Goal: Task Accomplishment & Management: Use online tool/utility

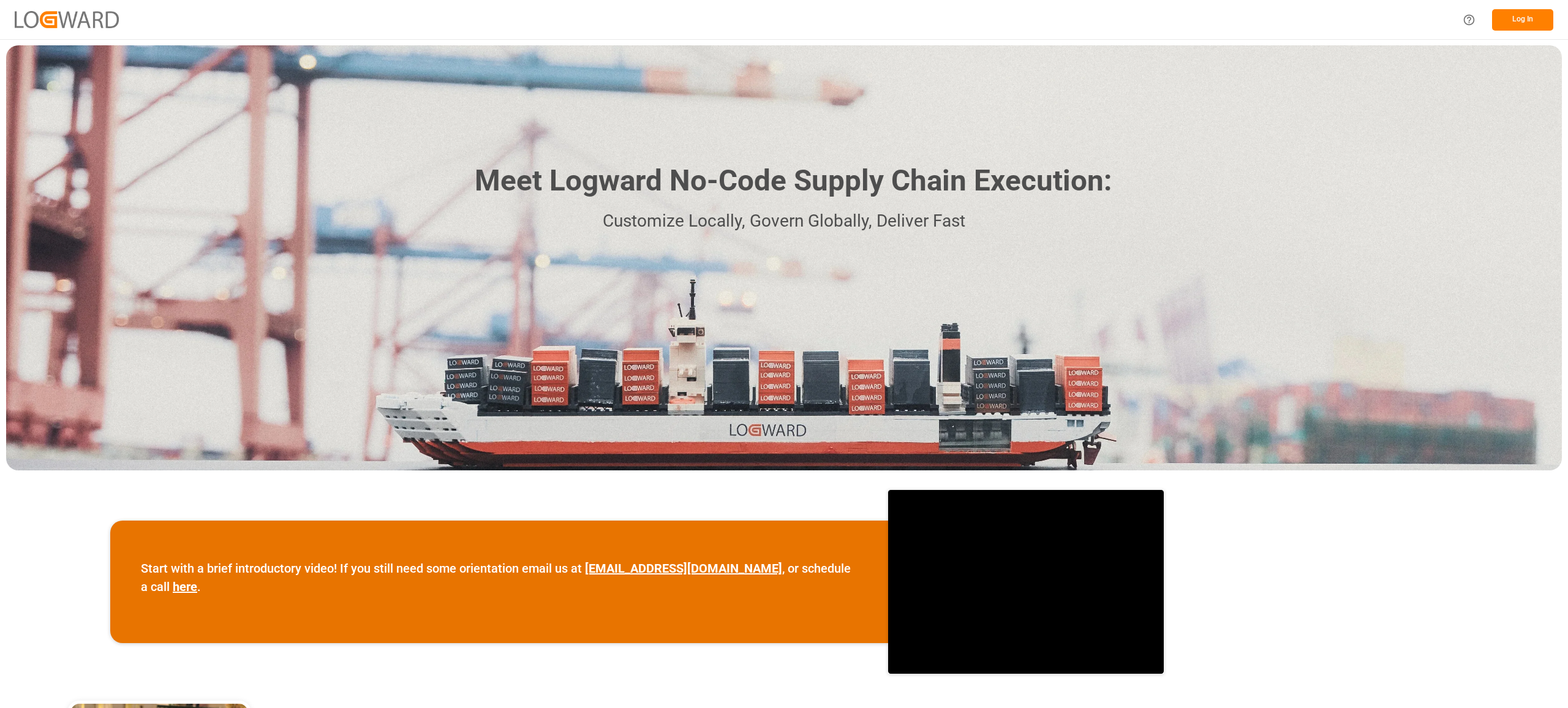
click at [1522, 25] on button "Log In" at bounding box center [1523, 20] width 62 height 21
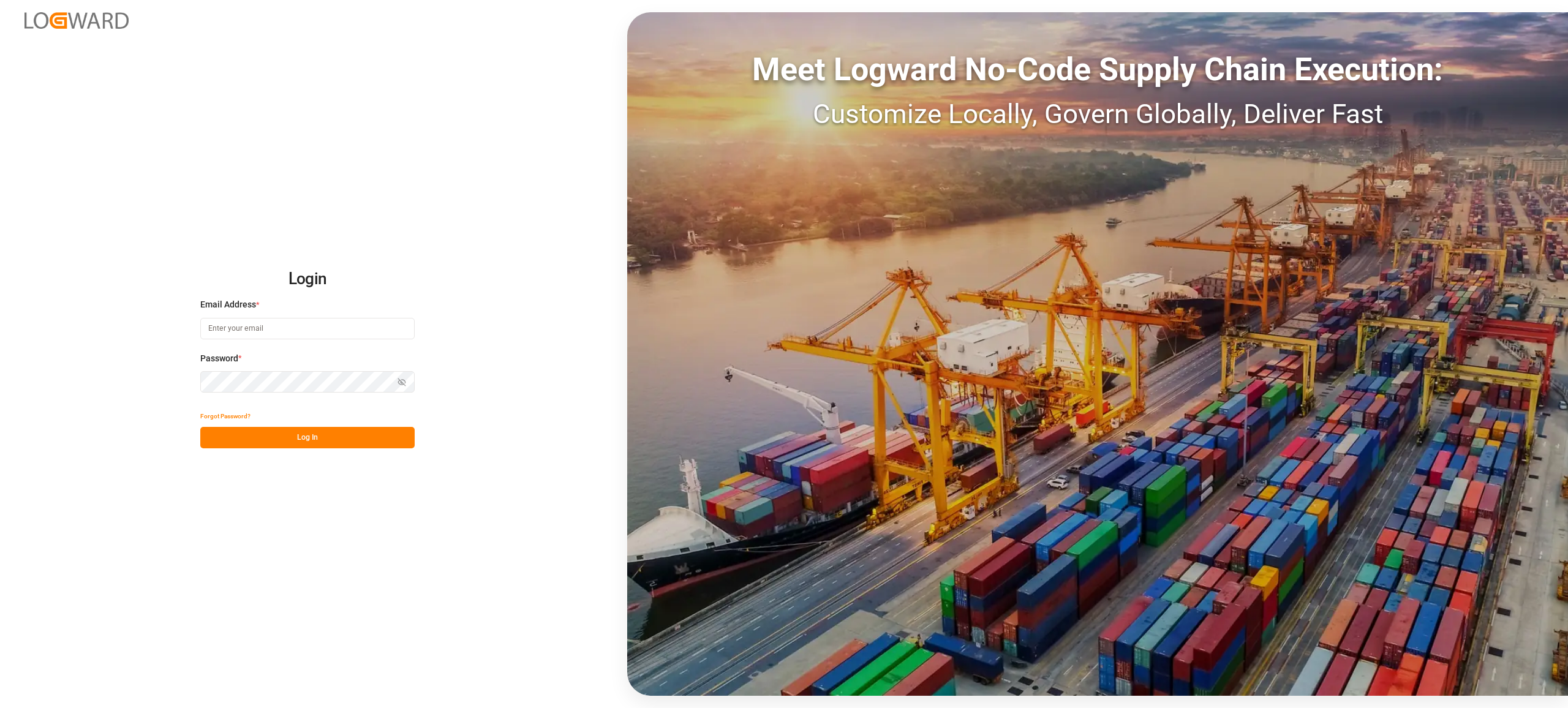
type input "[EMAIL_ADDRESS][PERSON_NAME][DOMAIN_NAME]"
click at [314, 446] on button "Log In" at bounding box center [307, 438] width 214 height 21
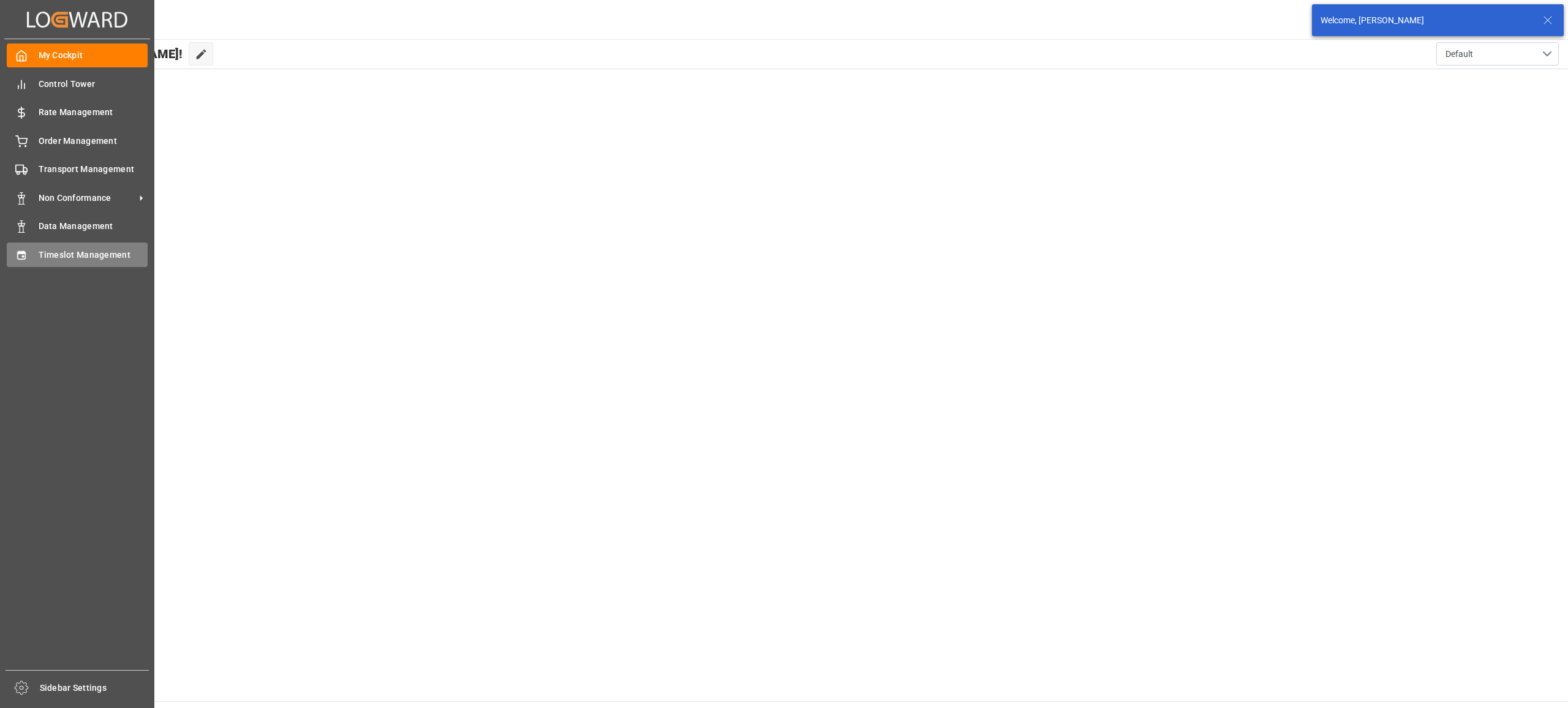
click at [15, 256] on icon at bounding box center [21, 256] width 13 height 13
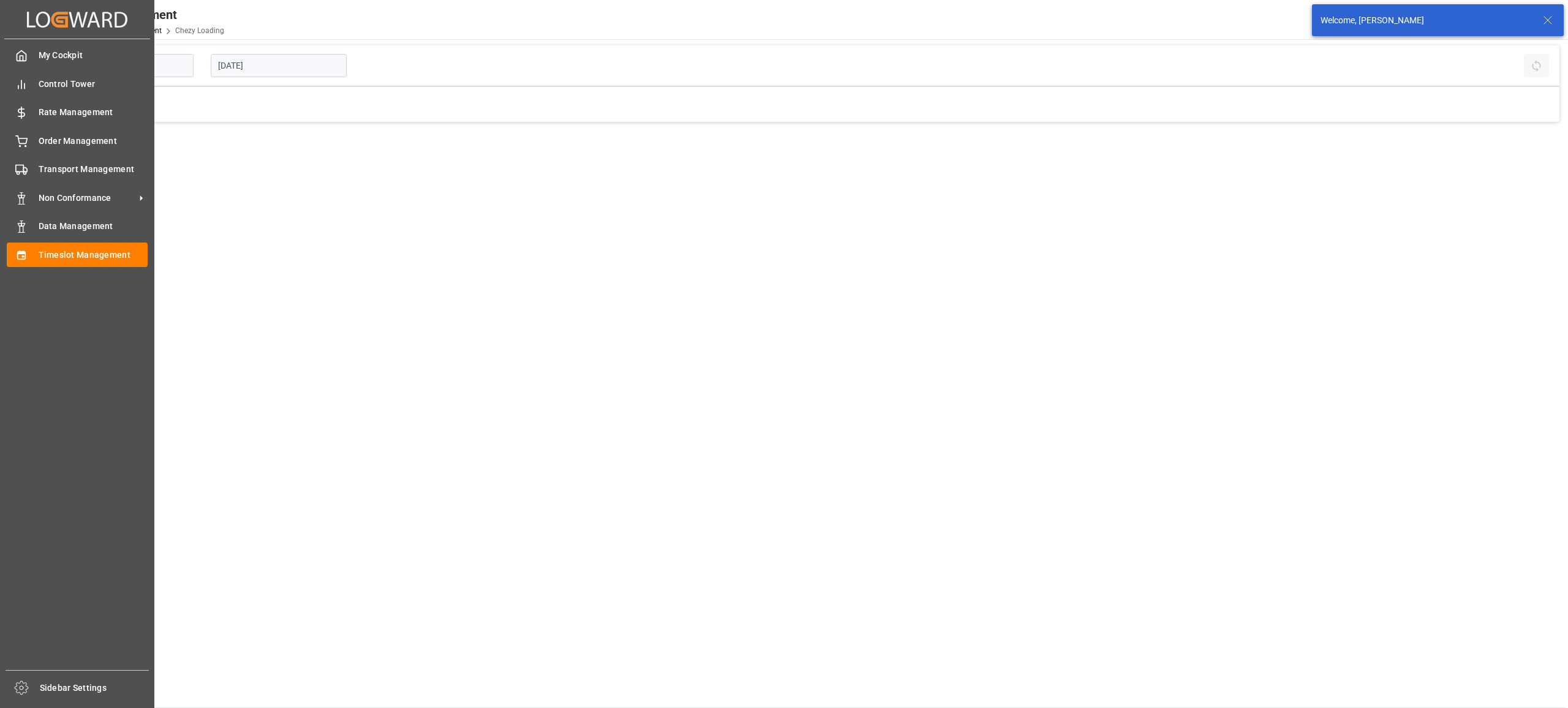
type input "Chezy Loading"
